Goal: Information Seeking & Learning: Learn about a topic

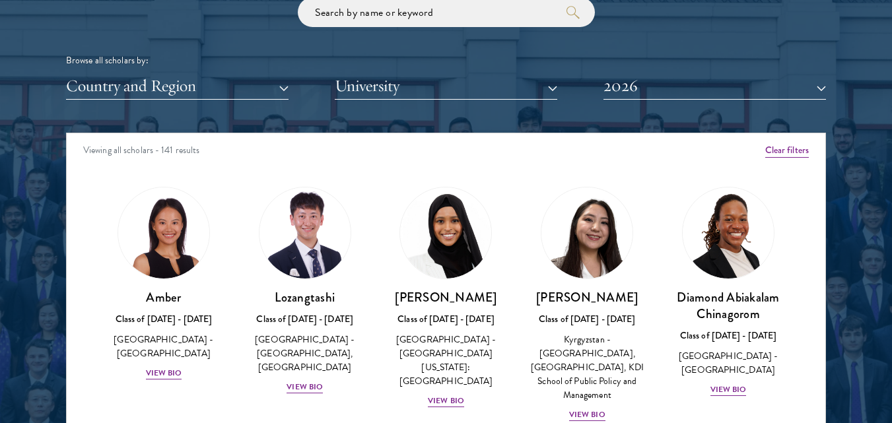
scroll to position [1698, 0]
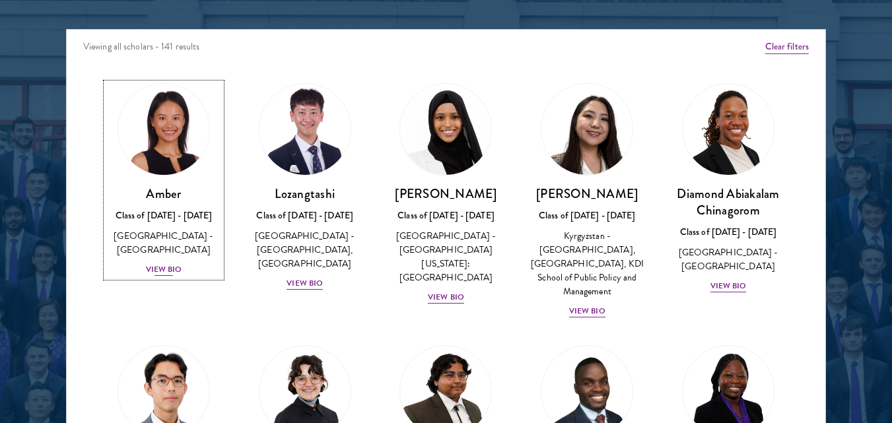
click at [165, 264] on div "View Bio" at bounding box center [164, 270] width 36 height 13
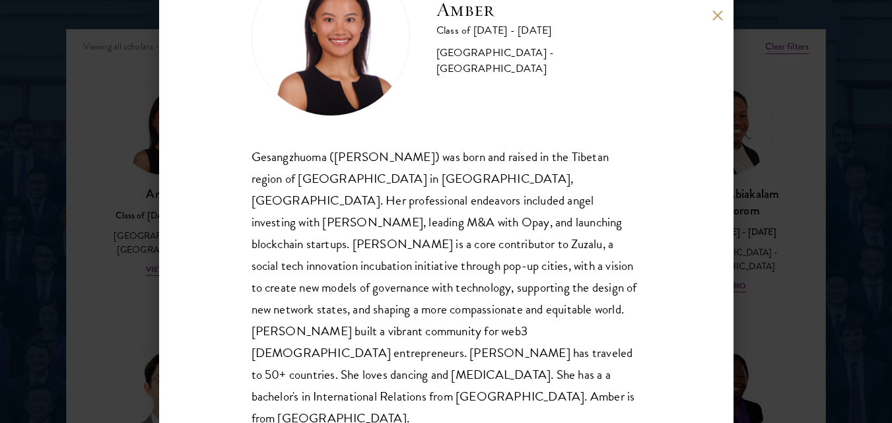
scroll to position [84, 0]
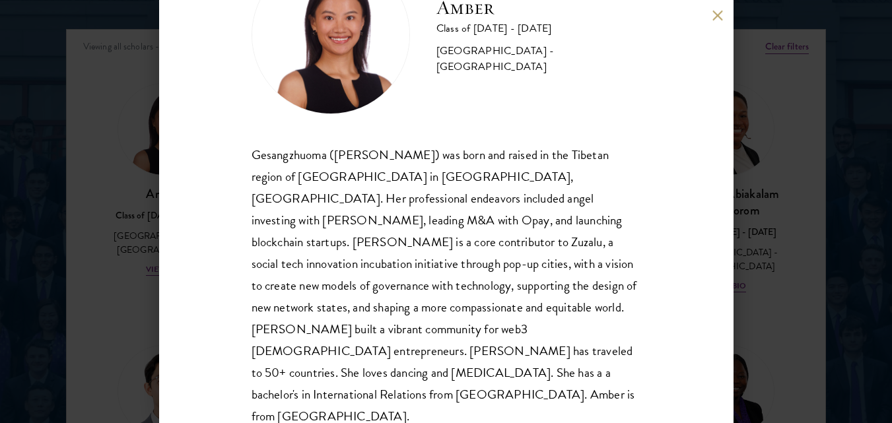
click at [720, 20] on button at bounding box center [718, 15] width 11 height 11
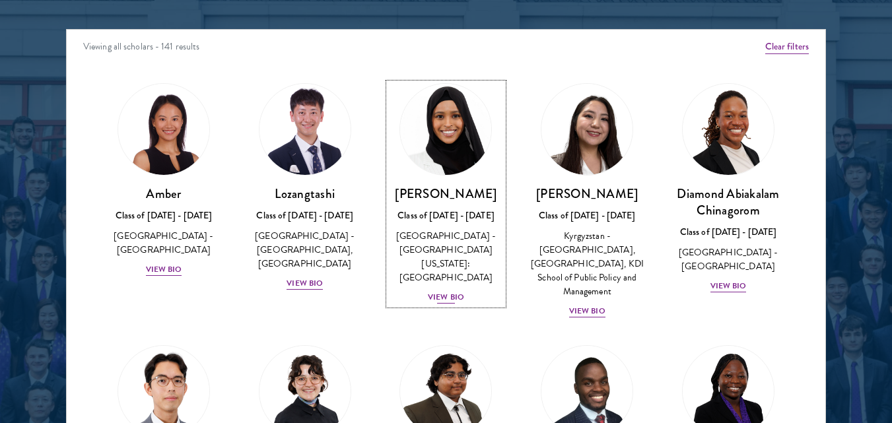
click at [445, 291] on div "View Bio" at bounding box center [446, 297] width 36 height 13
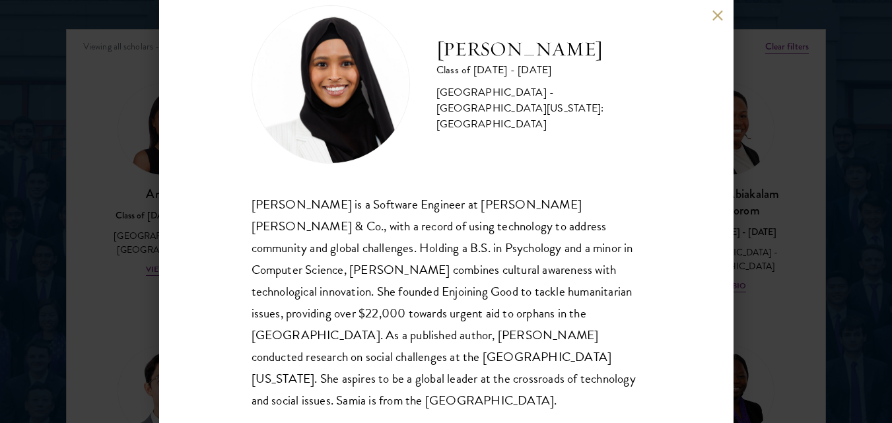
scroll to position [40, 0]
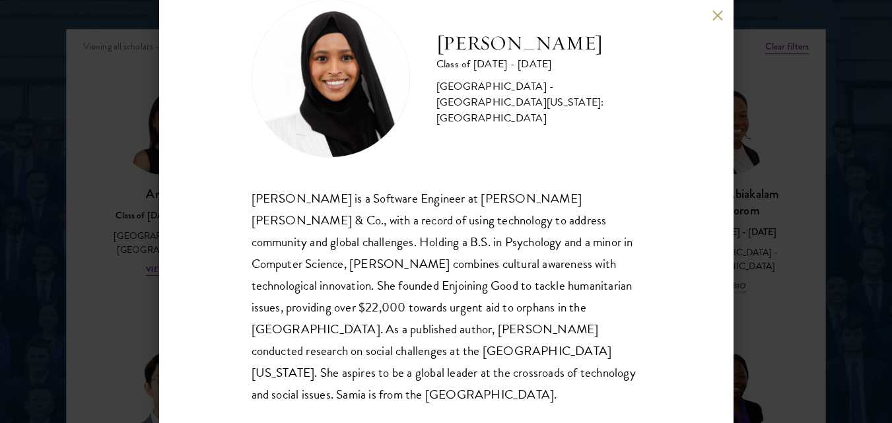
click at [717, 20] on button at bounding box center [718, 15] width 11 height 11
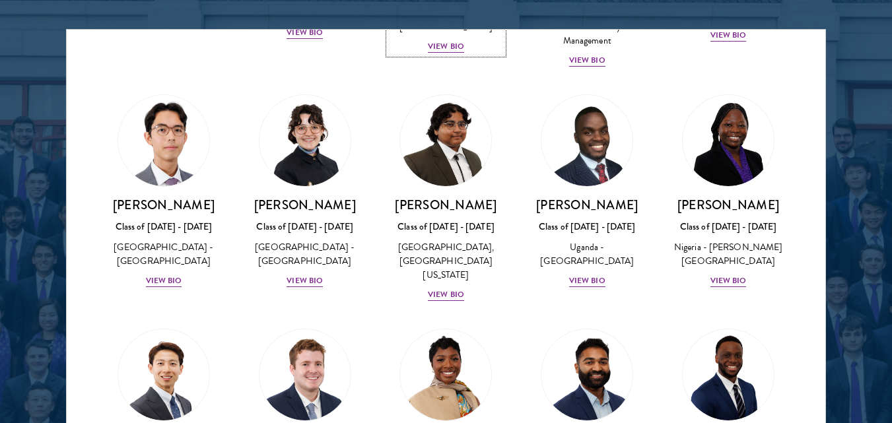
scroll to position [276, 0]
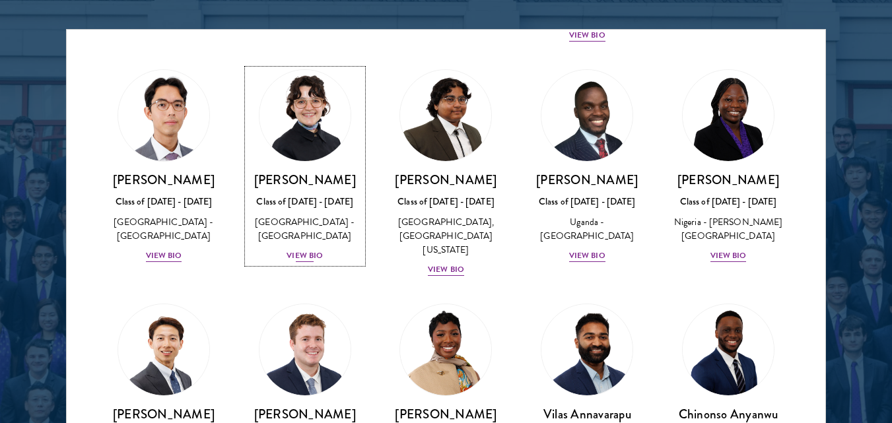
click at [299, 260] on div "View Bio" at bounding box center [305, 256] width 36 height 13
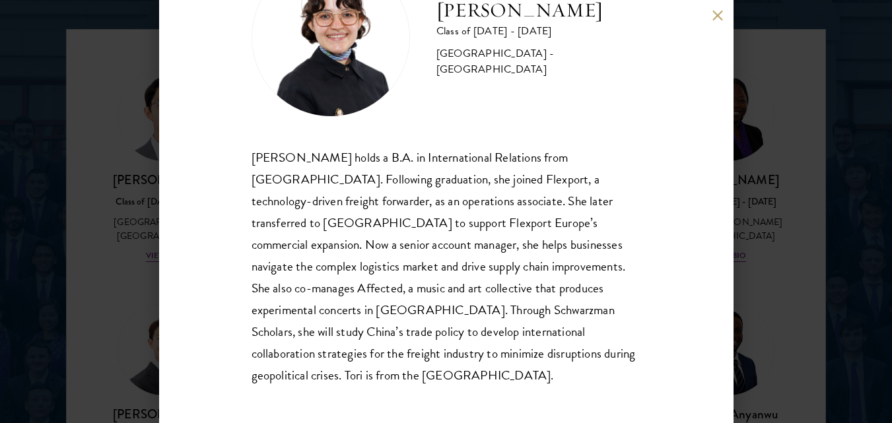
scroll to position [84, 0]
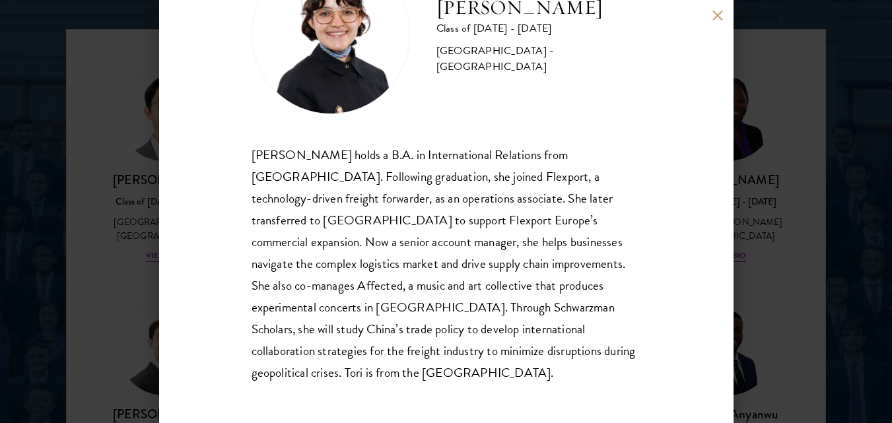
click at [718, 12] on button at bounding box center [718, 15] width 11 height 11
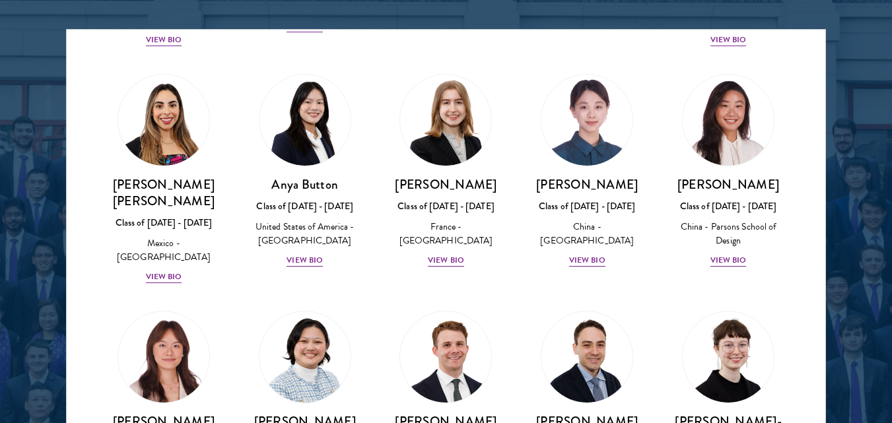
scroll to position [1042, 0]
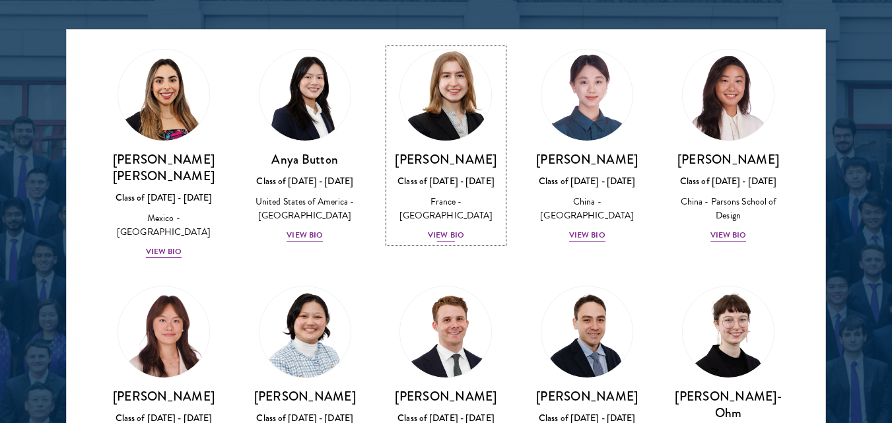
click at [443, 229] on div "View Bio" at bounding box center [446, 235] width 36 height 13
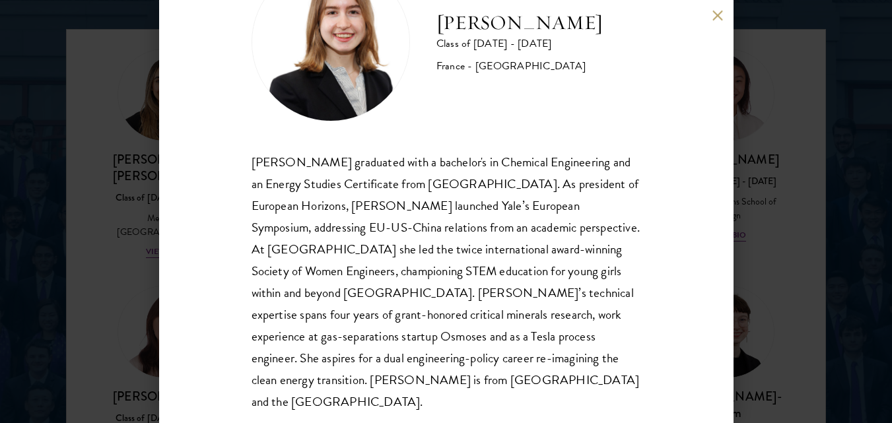
scroll to position [84, 0]
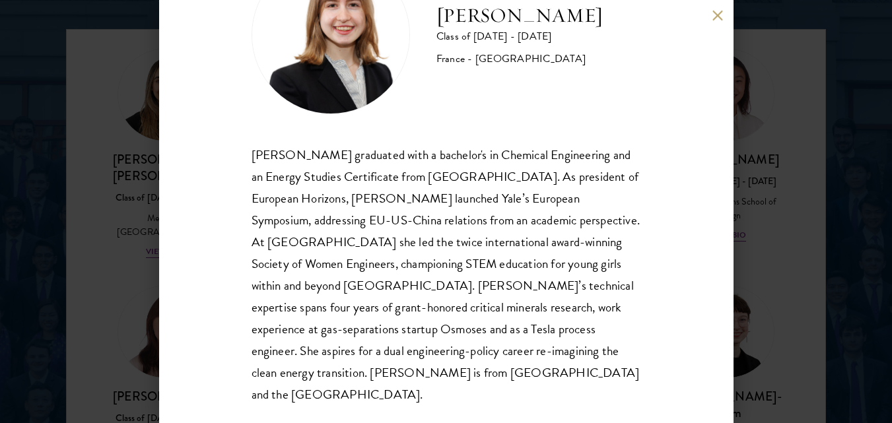
click at [720, 14] on button at bounding box center [718, 15] width 11 height 11
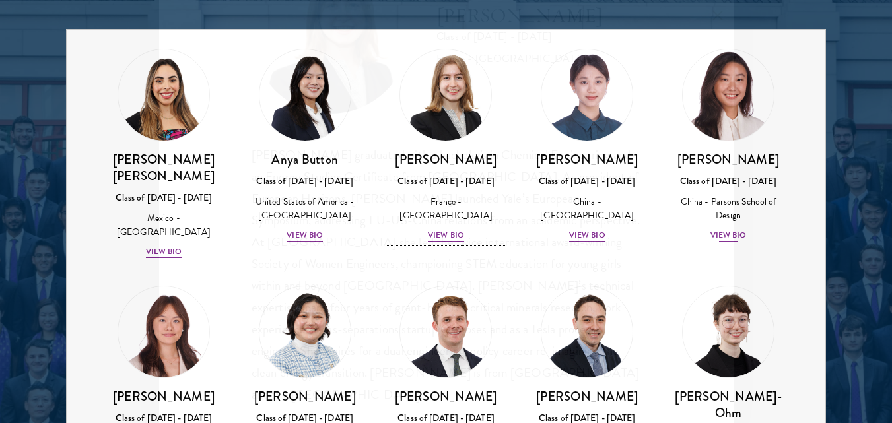
scroll to position [1036, 0]
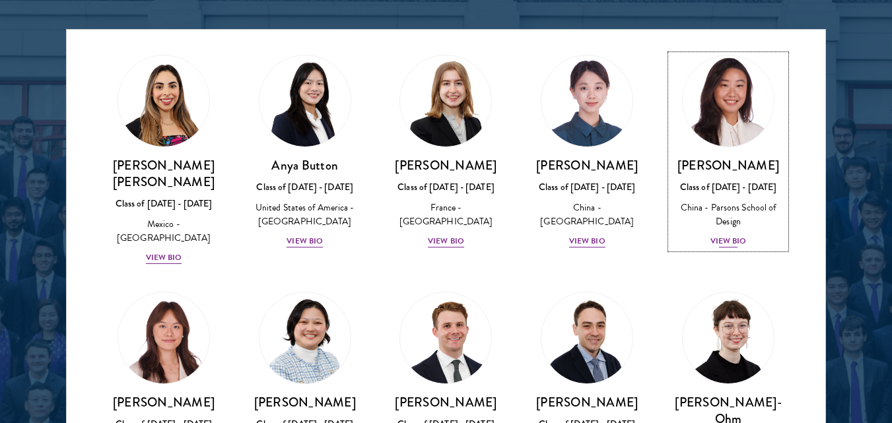
click at [728, 235] on div "View Bio" at bounding box center [729, 241] width 36 height 13
